Goal: Navigation & Orientation: Find specific page/section

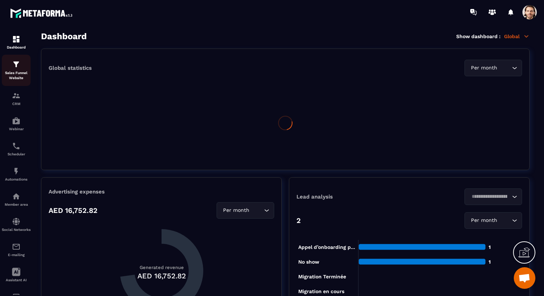
click at [16, 64] on img at bounding box center [16, 64] width 9 height 9
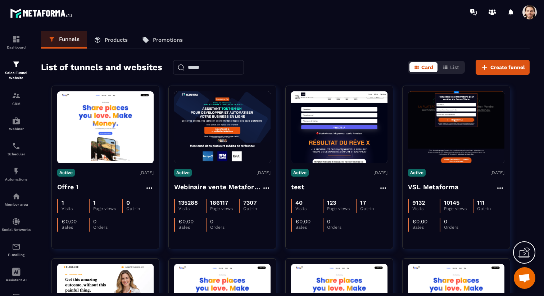
click at [534, 14] on span at bounding box center [530, 12] width 14 height 14
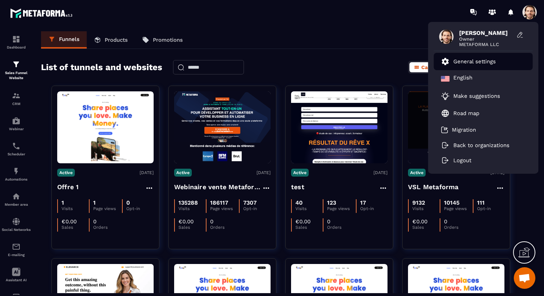
click at [476, 61] on p "General settings" at bounding box center [474, 61] width 42 height 6
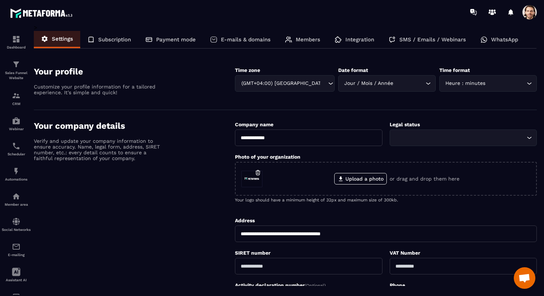
click at [526, 13] on span at bounding box center [530, 12] width 14 height 14
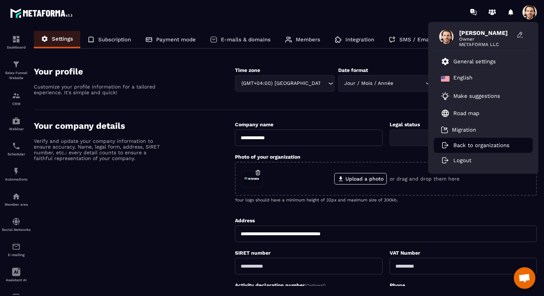
click at [479, 144] on p "Back to organizations" at bounding box center [481, 145] width 56 height 6
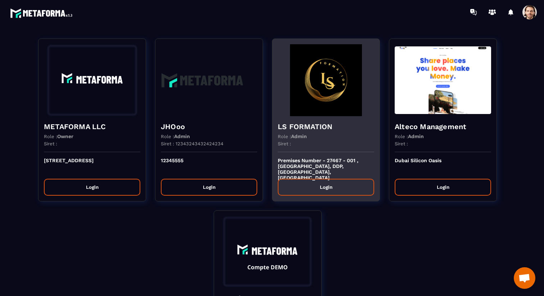
click at [326, 126] on h4 "LS FORMATION" at bounding box center [326, 127] width 96 height 10
